Goal: Task Accomplishment & Management: Complete application form

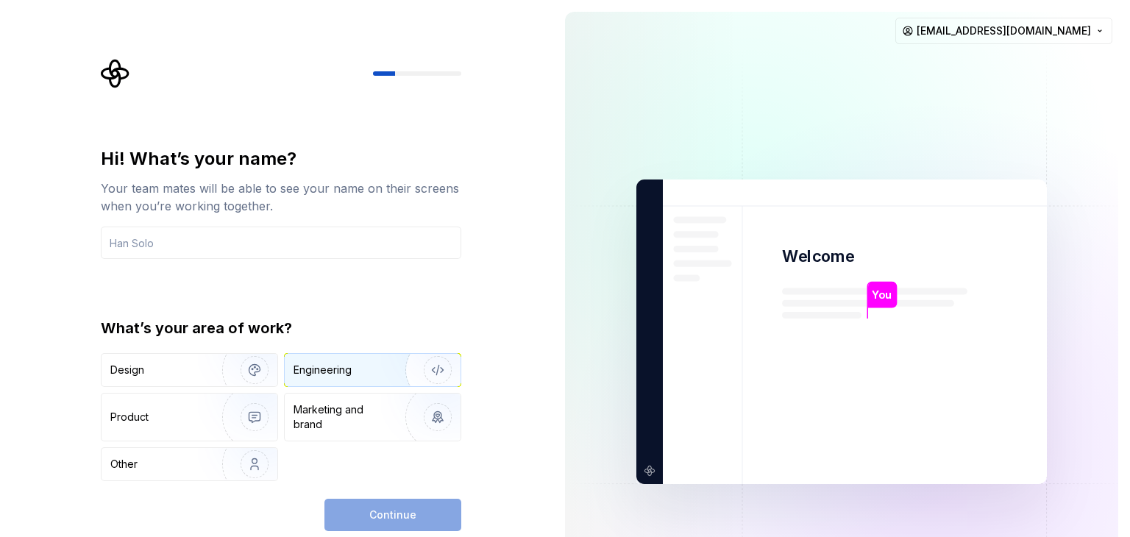
click at [325, 372] on div "Engineering" at bounding box center [323, 370] width 58 height 15
click at [400, 514] on div "Continue" at bounding box center [392, 515] width 137 height 32
click at [291, 238] on input "text" at bounding box center [281, 243] width 360 height 32
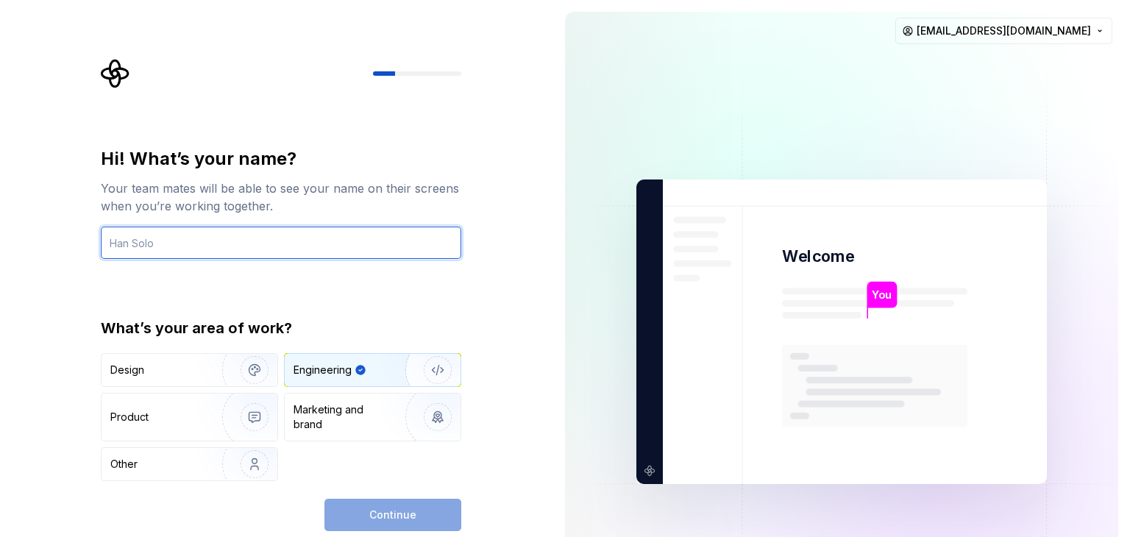
type input "[EMAIL_ADDRESS][DOMAIN_NAME]"
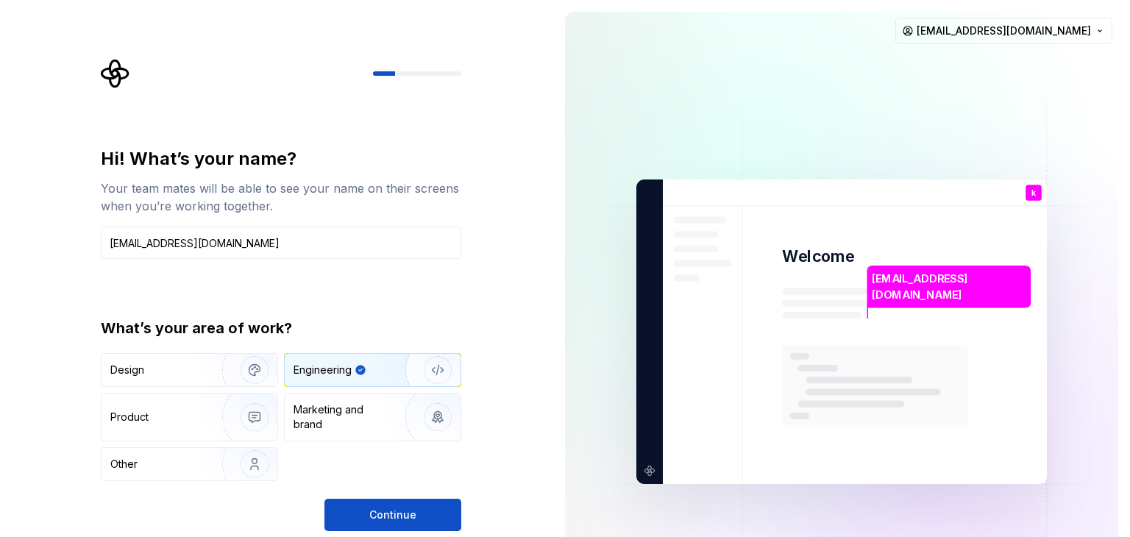
click at [402, 521] on span "Continue" at bounding box center [392, 515] width 47 height 15
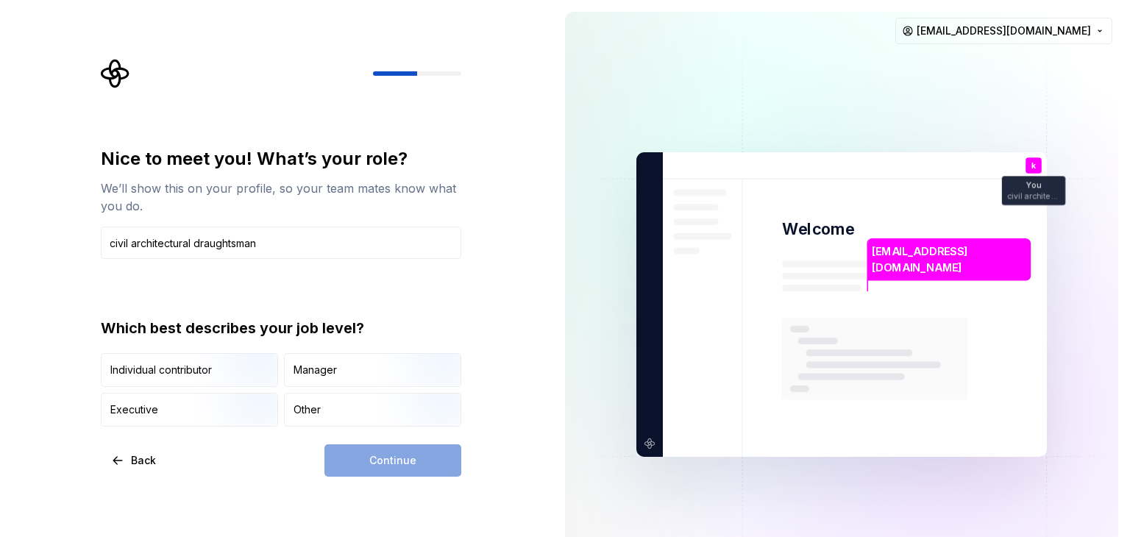
type input "civil architectural draughtsman"
click at [376, 463] on div "Continue" at bounding box center [392, 460] width 137 height 32
click at [303, 250] on input "civil architectural draughtsman" at bounding box center [281, 243] width 360 height 32
click at [312, 404] on div "Other" at bounding box center [307, 409] width 27 height 15
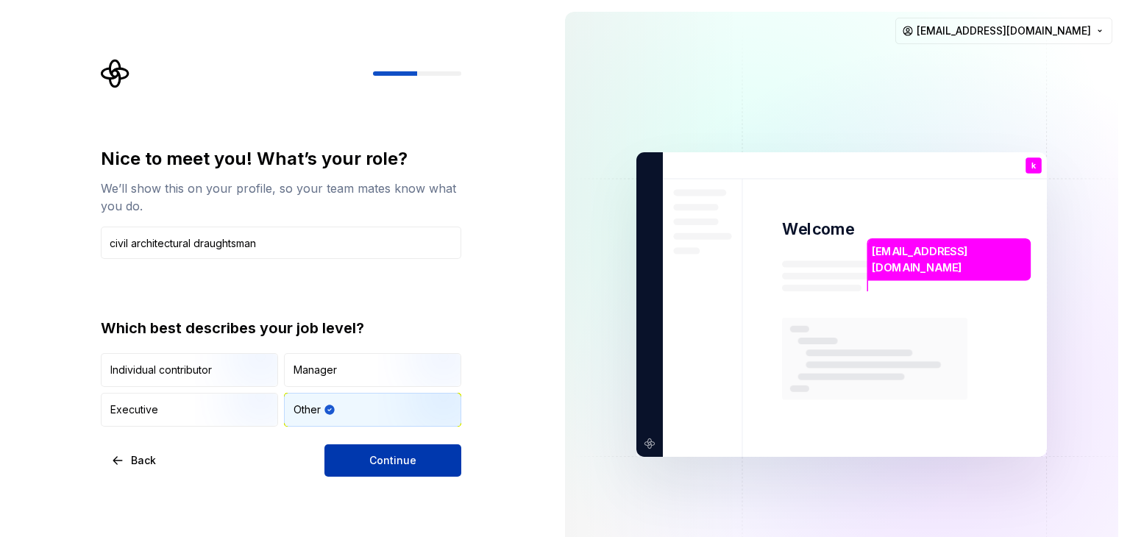
click at [403, 461] on span "Continue" at bounding box center [392, 460] width 47 height 15
